Goal: Task Accomplishment & Management: Use online tool/utility

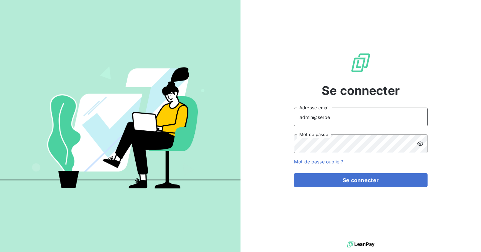
click at [347, 113] on input "admin@serpe" at bounding box center [360, 116] width 133 height 19
click at [344, 116] on input "admin@serpe" at bounding box center [360, 116] width 133 height 19
type input "admin@jvd"
click at [294, 173] on button "Se connecter" at bounding box center [360, 180] width 133 height 14
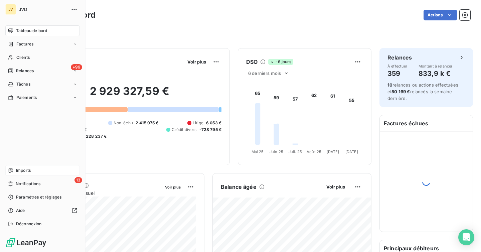
click at [10, 171] on icon at bounding box center [11, 170] width 4 height 5
